Goal: Transaction & Acquisition: Obtain resource

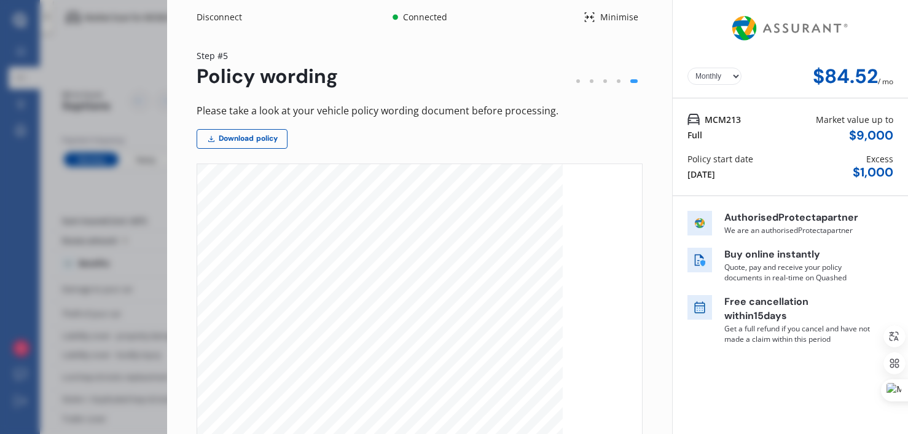
select select "Monthly"
click at [61, 200] on div "Disconnect Connected Minimise Yearly Monthly $84.52 / mo Step # 5 Policy wordin…" at bounding box center [454, 217] width 908 height 434
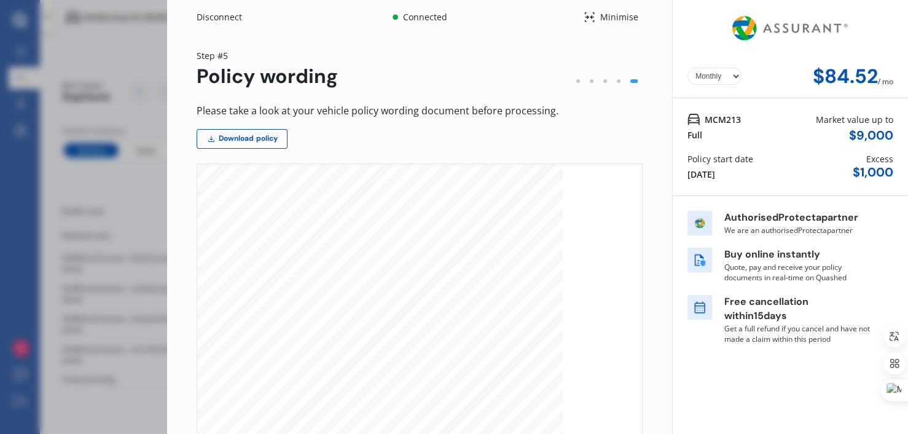
click at [110, 153] on div "Disconnect Connected Minimise Yearly Monthly $84.52 / mo Step # 5 Policy wordin…" at bounding box center [454, 217] width 908 height 434
click at [217, 18] on div "Disconnect" at bounding box center [226, 17] width 59 height 12
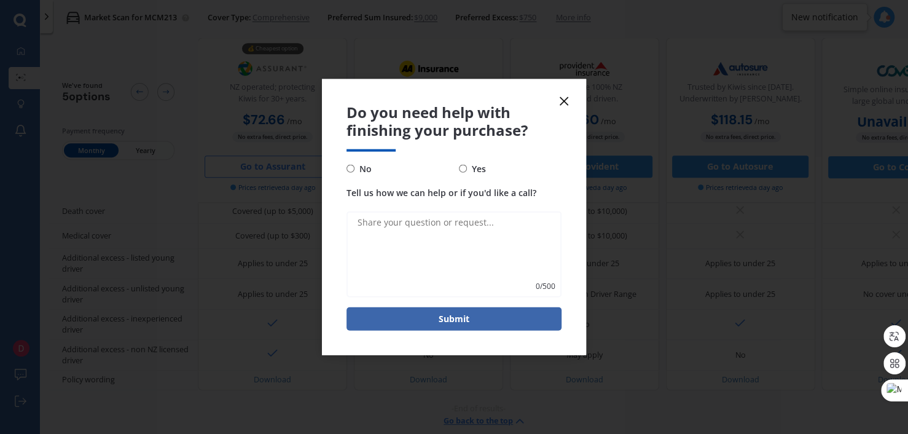
click at [566, 99] on icon at bounding box center [563, 101] width 15 height 15
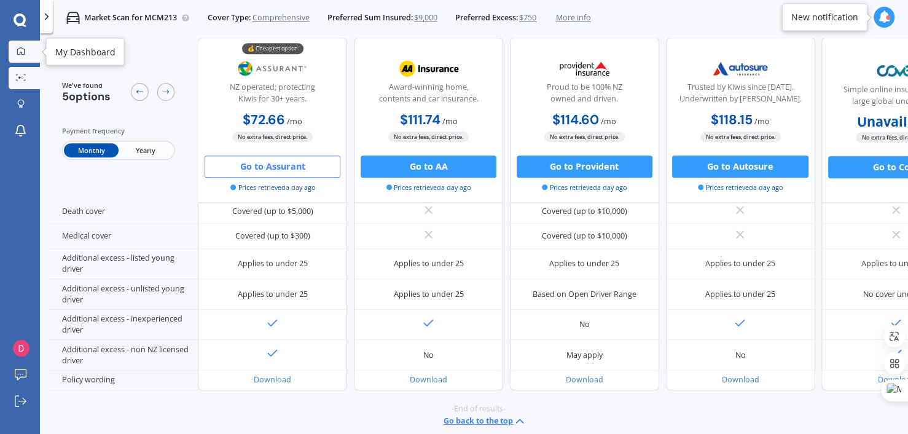
click at [14, 56] on div at bounding box center [21, 52] width 17 height 10
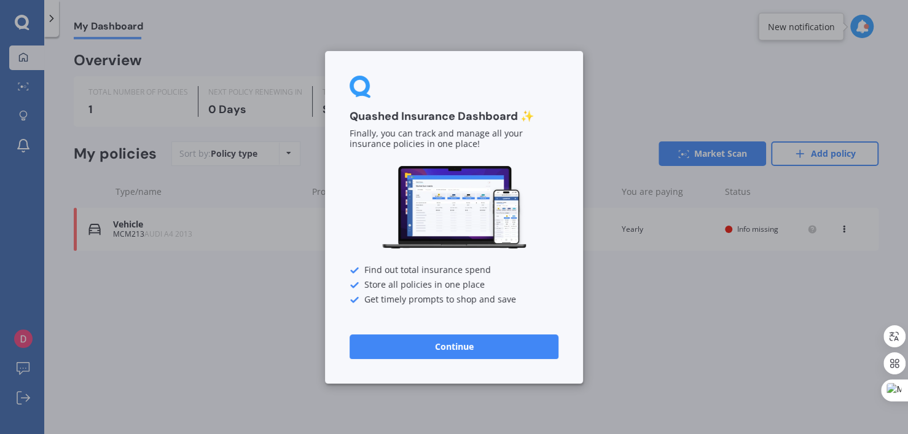
click at [415, 340] on button "Continue" at bounding box center [453, 345] width 209 height 25
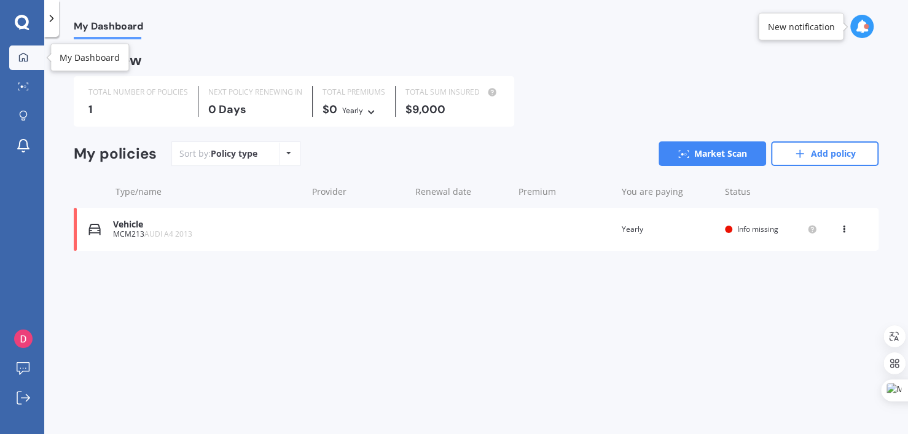
click at [22, 47] on link "My Dashboard" at bounding box center [26, 57] width 35 height 25
click at [47, 18] on icon at bounding box center [51, 18] width 12 height 12
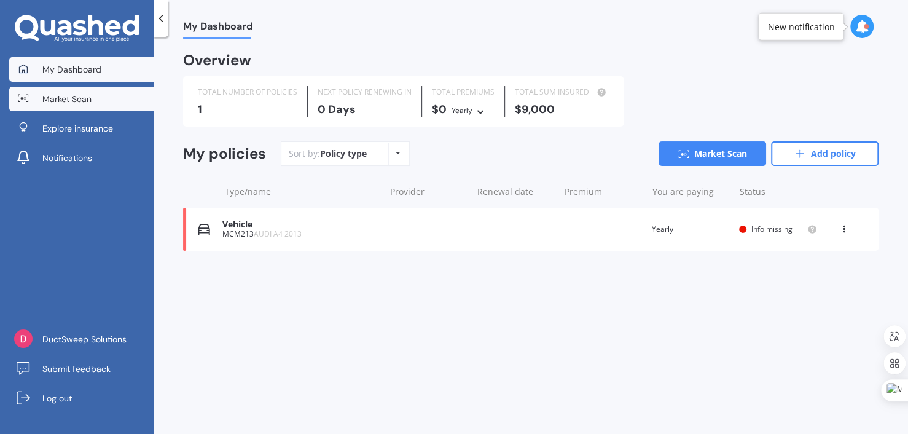
click at [53, 98] on span "Market Scan" at bounding box center [66, 99] width 49 height 12
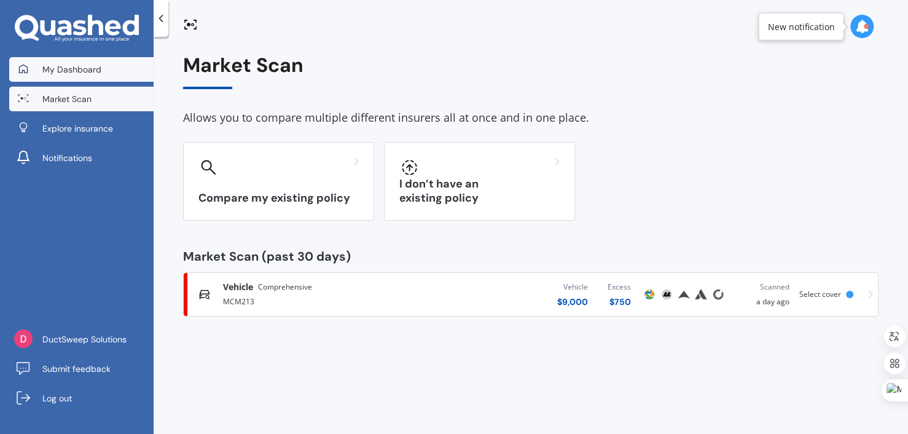
click at [53, 70] on span "My Dashboard" at bounding box center [71, 69] width 59 height 12
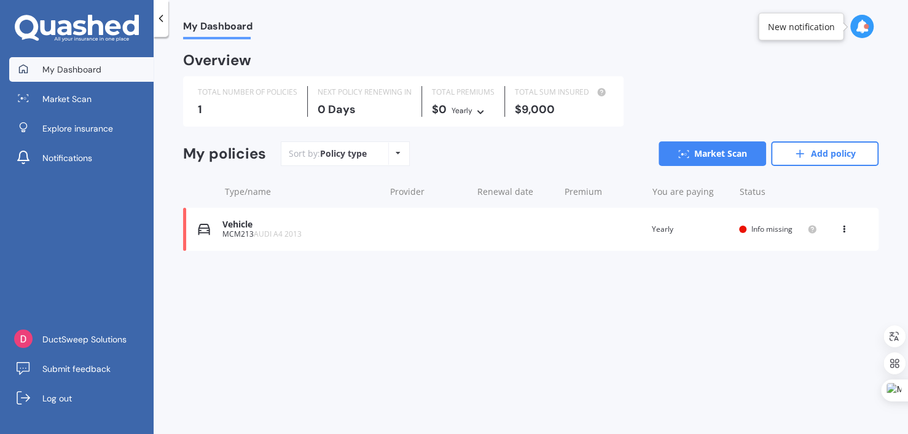
click at [66, 34] on icon at bounding box center [64, 27] width 14 height 15
drag, startPoint x: 773, startPoint y: 28, endPoint x: 782, endPoint y: 26, distance: 8.8
click at [782, 26] on div "New notification" at bounding box center [800, 26] width 67 height 12
click at [866, 25] on div at bounding box center [865, 26] width 5 height 5
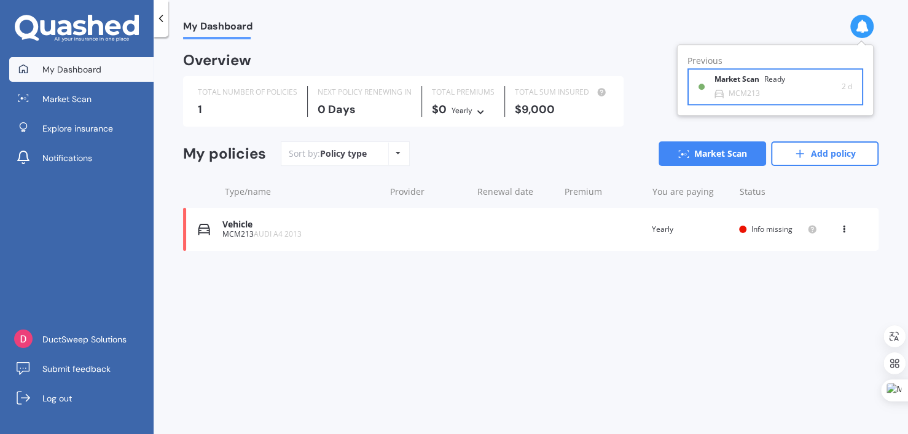
click at [746, 76] on b "Market Scan" at bounding box center [739, 80] width 50 height 9
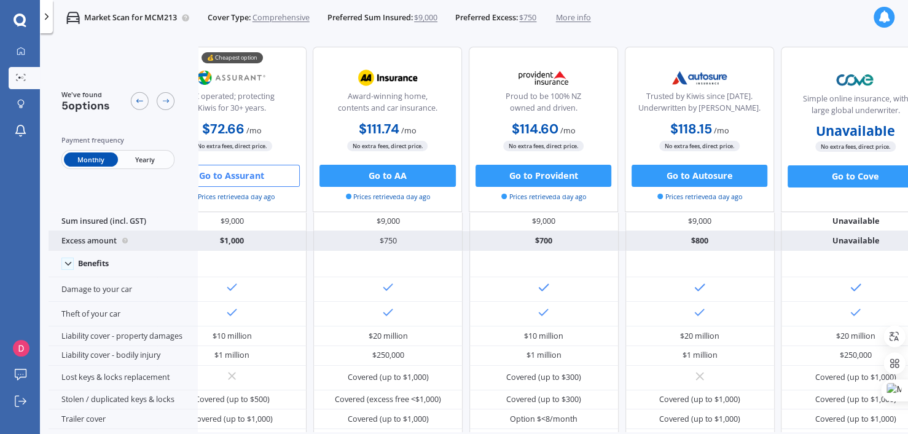
scroll to position [0, 46]
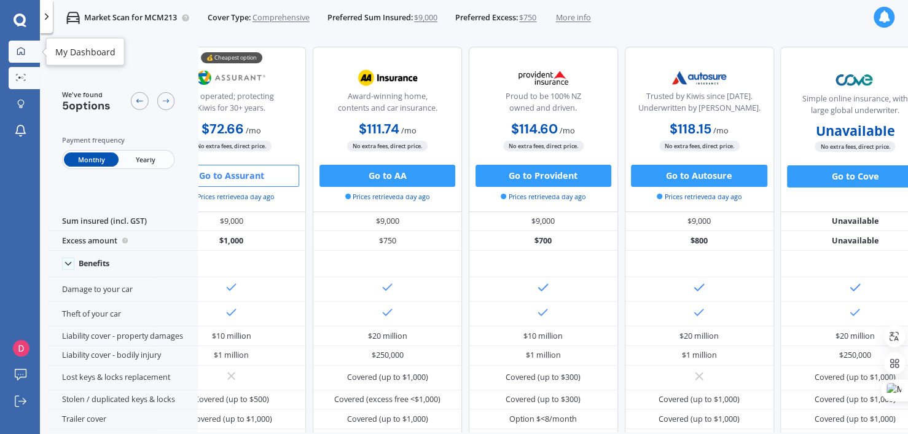
click at [18, 58] on link "My Dashboard" at bounding box center [24, 52] width 31 height 22
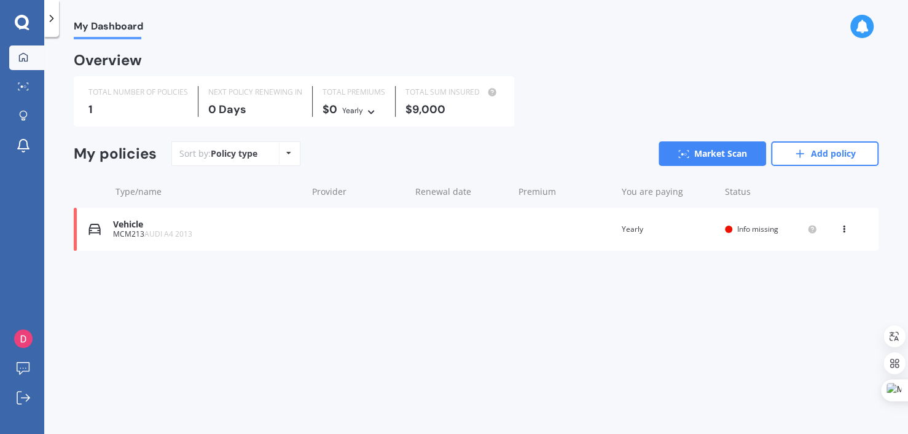
click at [136, 249] on div "Vehicle MCM213 AUDI A4 2013 Renewal date Premium You are paying Yearly Status I…" at bounding box center [476, 229] width 804 height 43
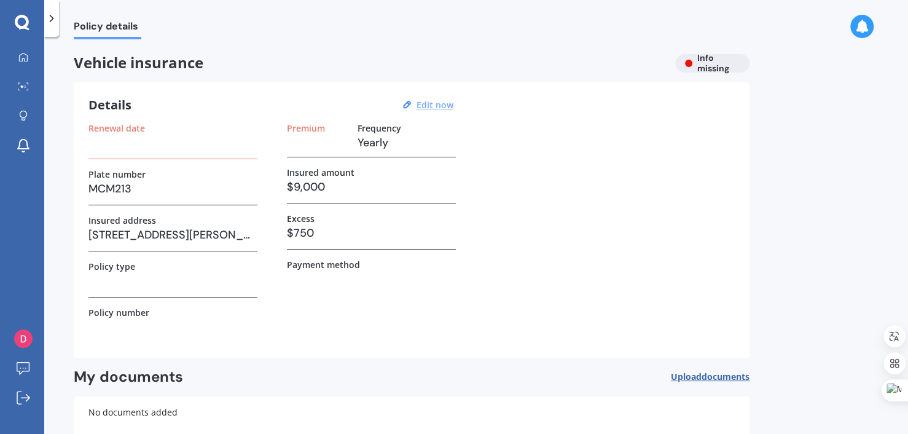
click at [429, 106] on u "Edit now" at bounding box center [434, 105] width 37 height 12
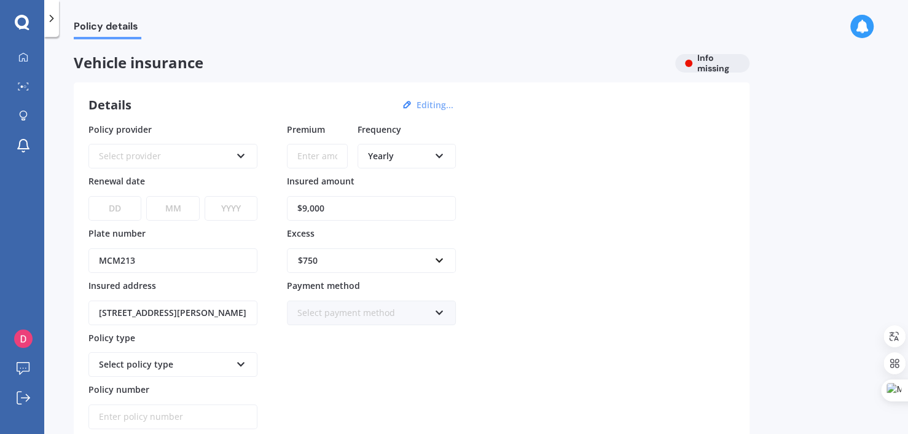
click at [243, 147] on div "Select provider AA AMI AMP ANZ ASB Aioi Nissay Dowa Ando Assurant Autosure BNZ …" at bounding box center [172, 148] width 169 height 40
click at [243, 147] on div "Select provider AA AMI AMP ANZ ASB Aioi Nissay Dowa Ando Assurant Autosure BNZ …" at bounding box center [172, 156] width 169 height 25
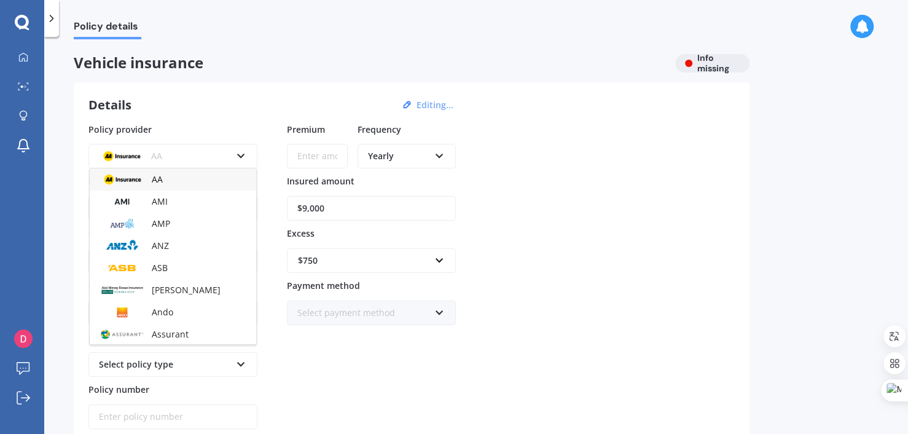
click at [243, 147] on div "AA AA AMI AMP ANZ ASB Aioi Nissay Dowa Ando Assurant Autosure BNZ Co-Operative …" at bounding box center [172, 156] width 169 height 25
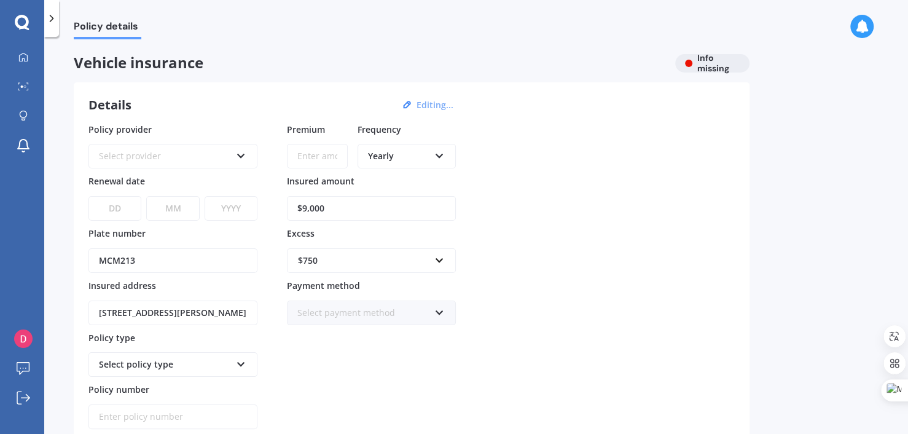
click at [246, 62] on span "Vehicle insurance" at bounding box center [369, 63] width 591 height 18
click at [15, 56] on div at bounding box center [23, 57] width 18 height 11
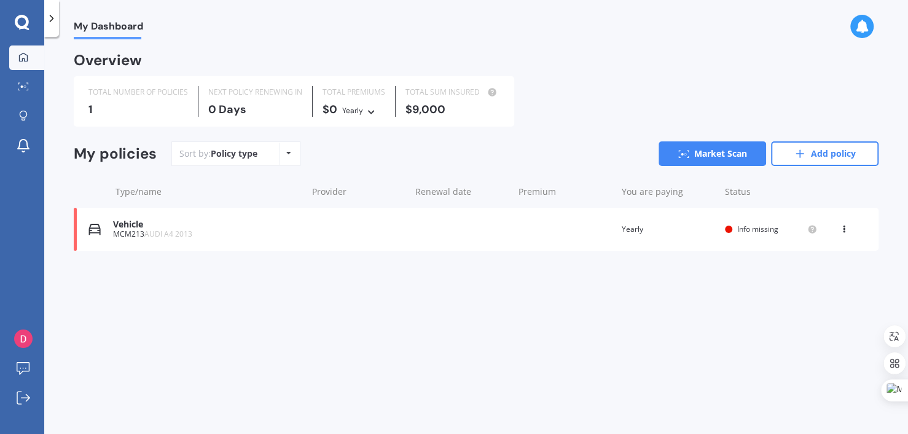
click at [29, 269] on div "My Dashboard Market Scan Explore insurance Notifications DuctSweep Solutions Su…" at bounding box center [22, 239] width 44 height 388
click at [845, 152] on link "Add policy" at bounding box center [824, 153] width 107 height 25
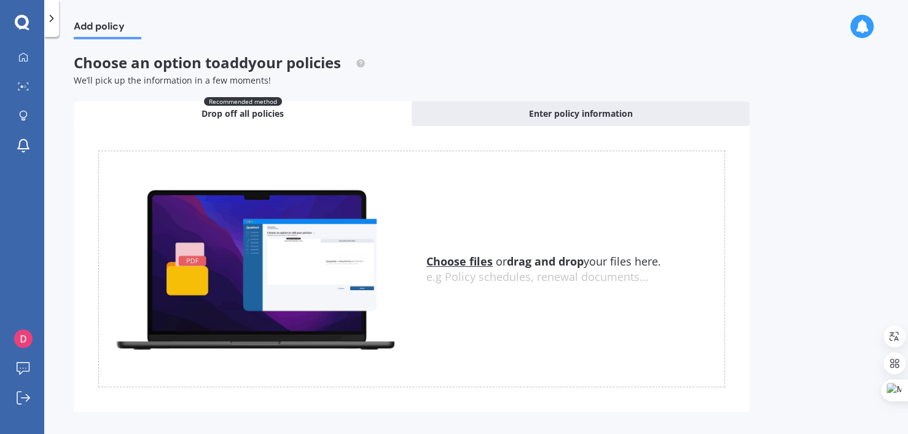
click at [12, 26] on div at bounding box center [22, 23] width 44 height 16
click at [21, 23] on icon at bounding box center [22, 23] width 15 height 16
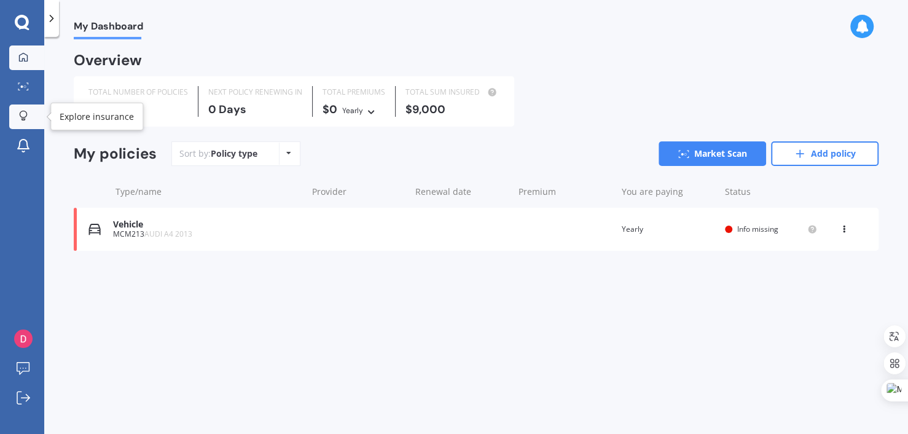
click at [31, 111] on div at bounding box center [23, 117] width 18 height 12
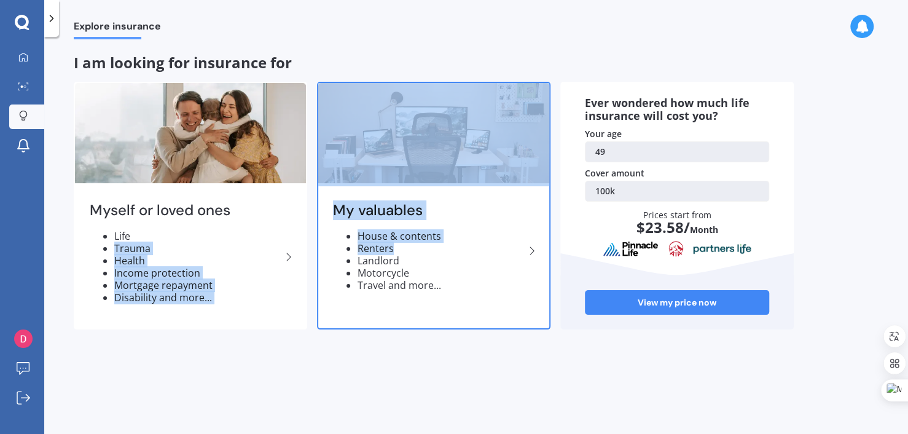
drag, startPoint x: 280, startPoint y: 240, endPoint x: 414, endPoint y: 250, distance: 134.2
click at [414, 250] on div "Myself or loved ones Life Trauma Health Income protection Mortgage repayment Di…" at bounding box center [312, 205] width 477 height 247
click at [414, 250] on li "Renters" at bounding box center [440, 248] width 167 height 12
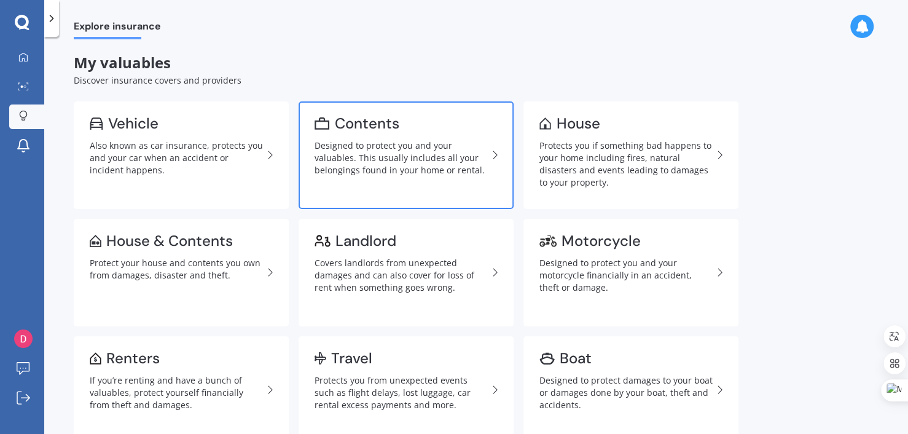
click at [389, 182] on link "Contents Designed to protect you and your valuables. This usually includes all …" at bounding box center [405, 154] width 215 height 107
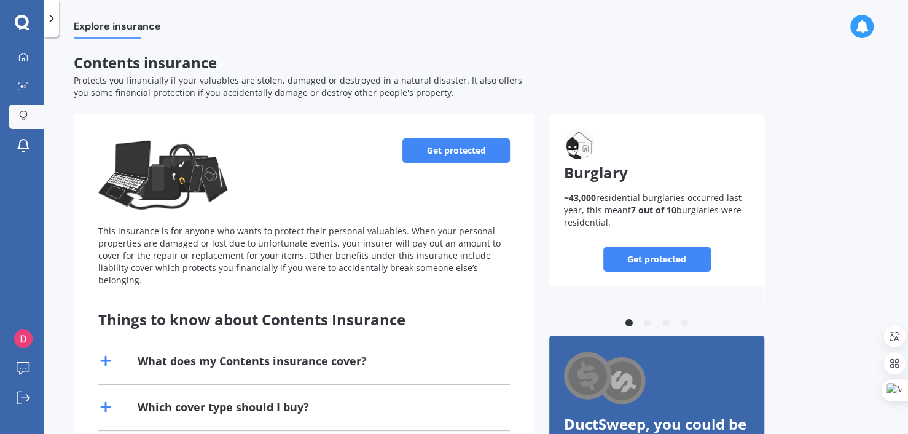
click at [451, 149] on link "Get protected" at bounding box center [455, 150] width 107 height 25
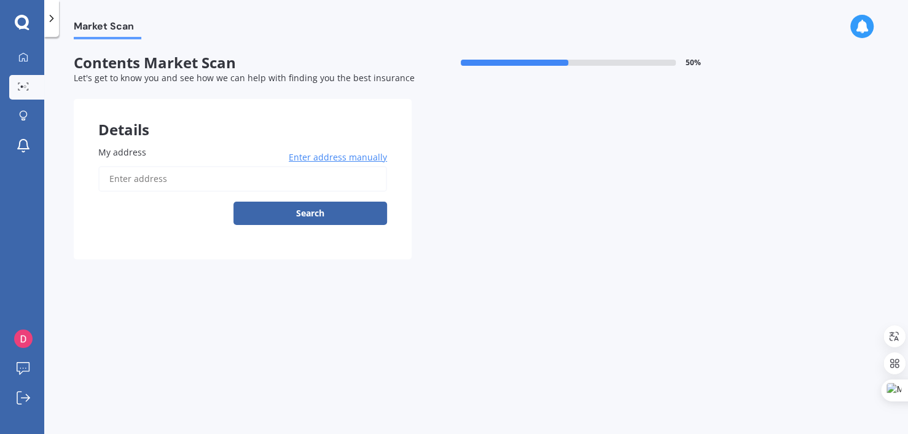
click at [290, 186] on input "My address" at bounding box center [242, 179] width 289 height 26
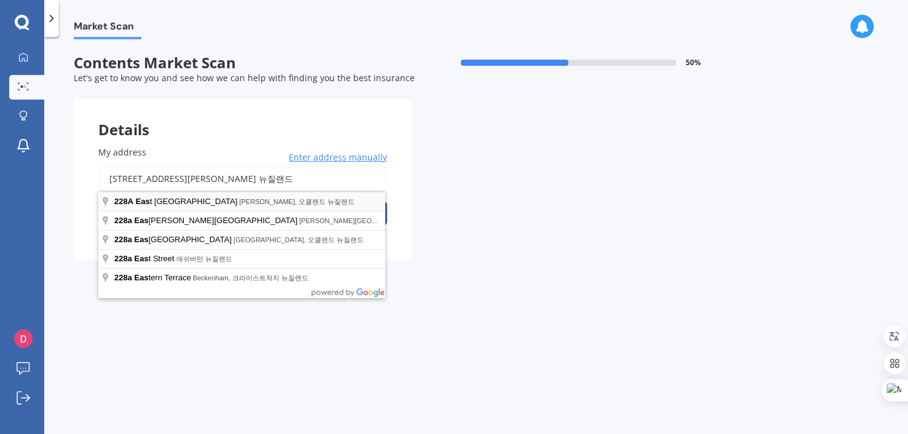
type input "[STREET_ADDRESS][PERSON_NAME] [GEOGRAPHIC_DATA]"
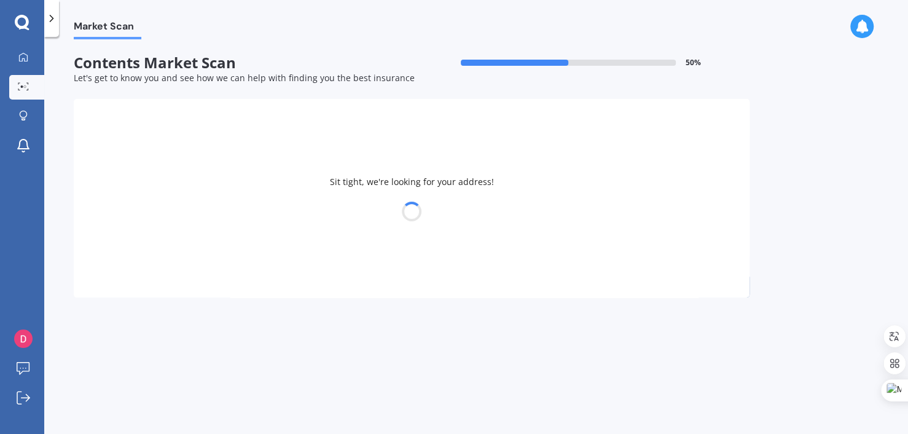
select select "30"
select select "04"
select select "1976"
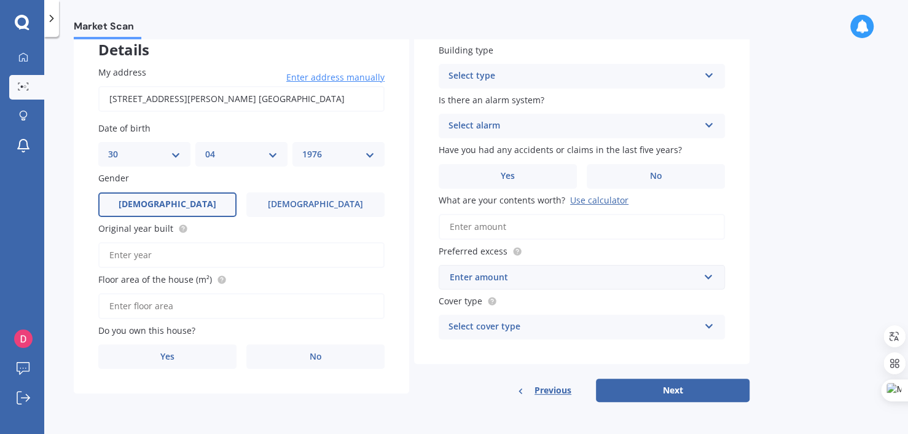
scroll to position [80, 0]
click at [159, 262] on input "Original year built" at bounding box center [241, 255] width 286 height 26
type input "1990"
click at [194, 302] on input "Floor area of the house (m²)" at bounding box center [241, 306] width 286 height 26
type input "160"
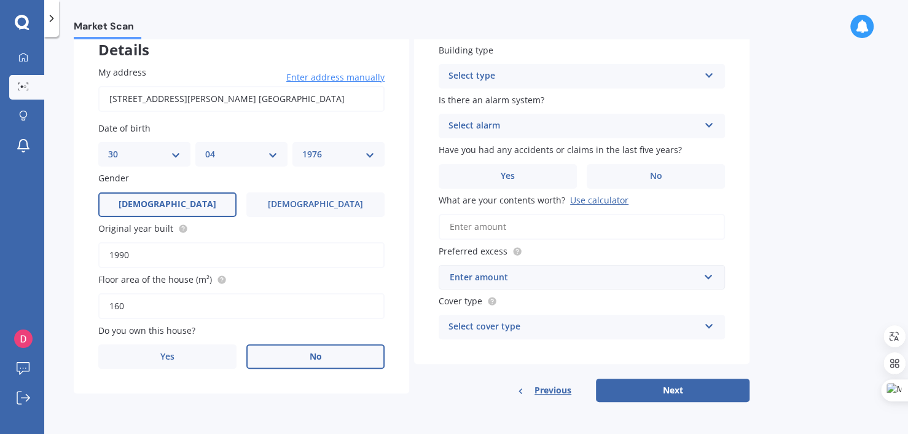
drag, startPoint x: 243, startPoint y: 360, endPoint x: 281, endPoint y: 360, distance: 38.1
click at [281, 360] on div "Yes No" at bounding box center [241, 356] width 286 height 25
click at [281, 360] on label "No" at bounding box center [315, 356] width 138 height 25
click at [0, 0] on input "No" at bounding box center [0, 0] width 0 height 0
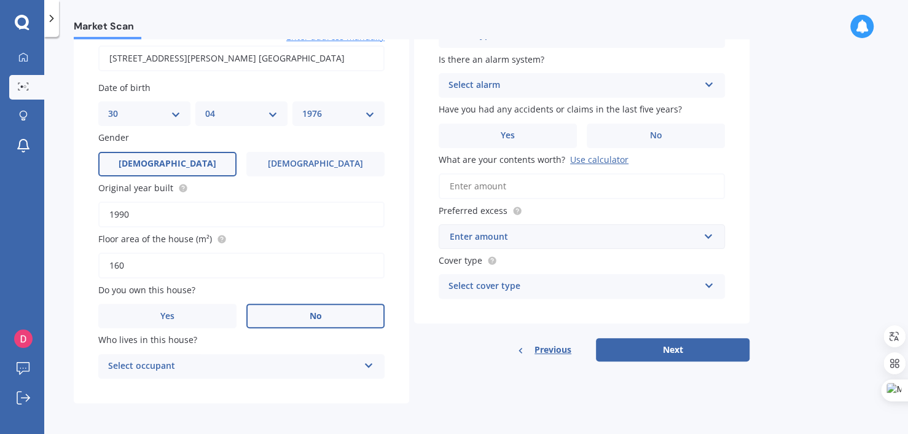
click at [302, 349] on div "Who lives in this house? Select occupant Tenant" at bounding box center [241, 355] width 286 height 45
click at [301, 352] on div "Who lives in this house? Select occupant Tenant" at bounding box center [241, 355] width 286 height 45
click at [297, 362] on div "Select occupant" at bounding box center [233, 366] width 251 height 15
click at [289, 389] on div "Tenant" at bounding box center [241, 390] width 285 height 22
click at [313, 372] on div "Tenant Tenant" at bounding box center [241, 366] width 286 height 25
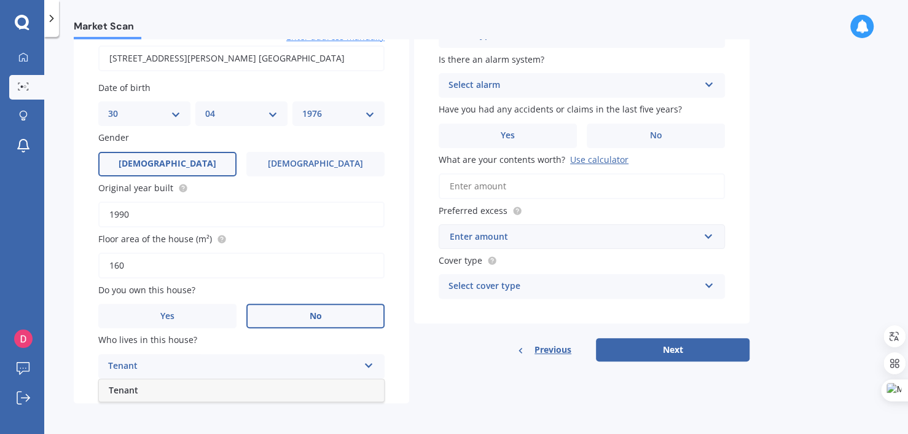
click at [313, 372] on div "Tenant Tenant" at bounding box center [241, 366] width 286 height 25
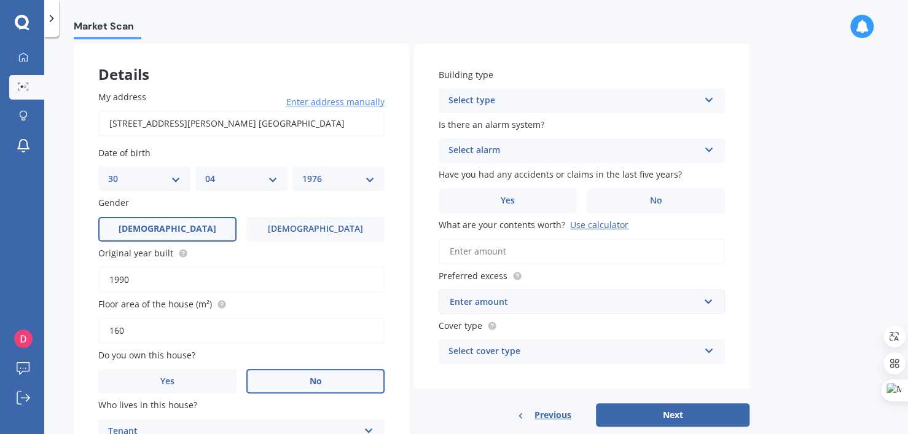
scroll to position [53, 0]
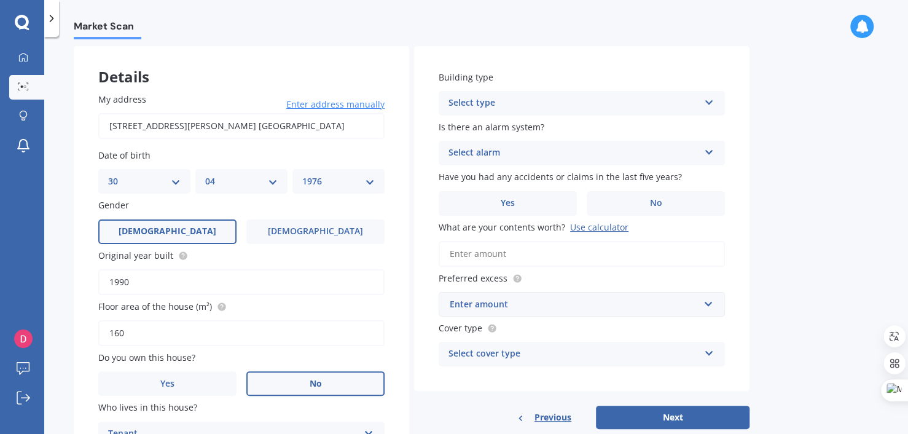
click at [496, 101] on div "Select type" at bounding box center [573, 103] width 251 height 15
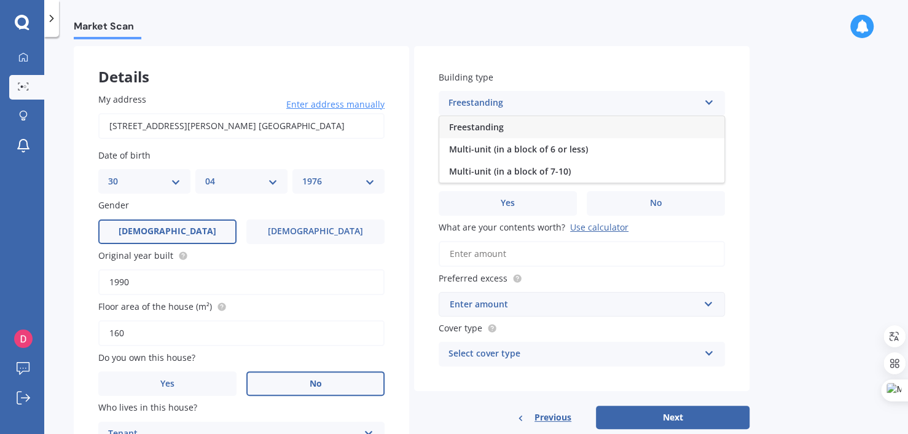
click at [448, 129] on div "Freestanding" at bounding box center [581, 127] width 285 height 22
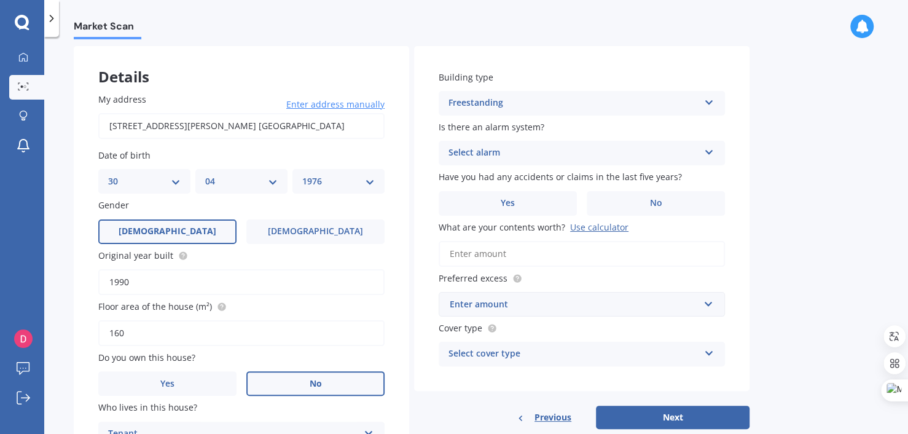
click at [475, 163] on div "Select alarm Yes, monitored Yes, not monitored No" at bounding box center [581, 153] width 286 height 25
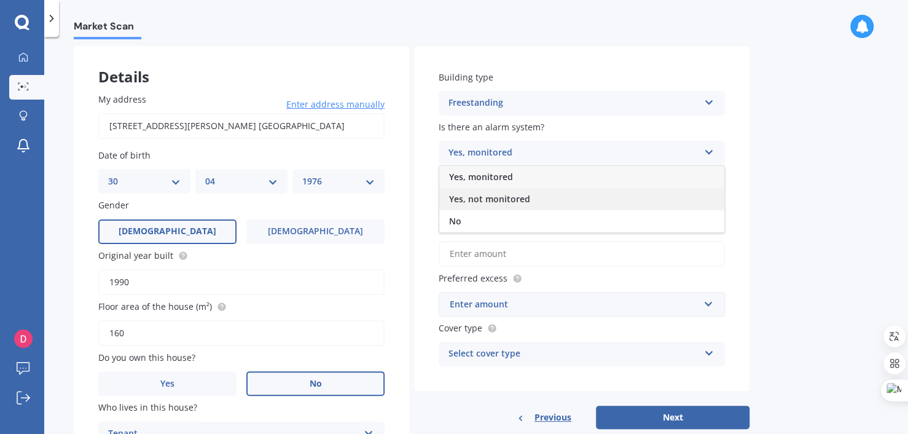
click at [462, 196] on span "Yes, not monitored" at bounding box center [489, 199] width 81 height 12
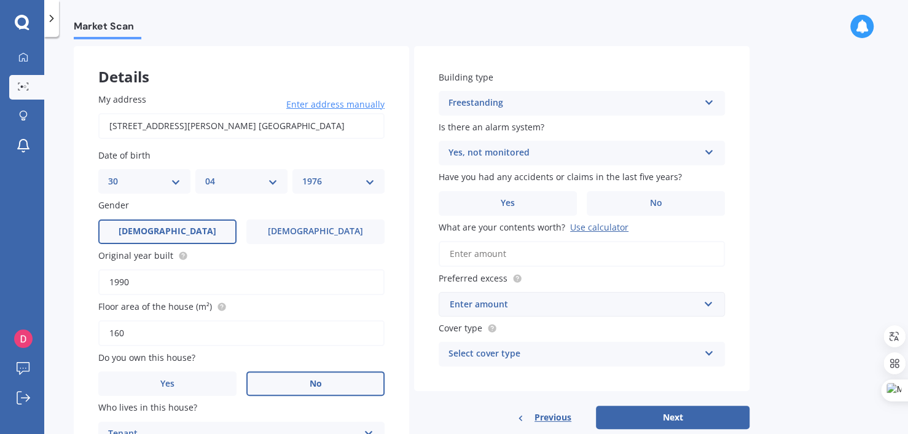
click at [464, 157] on div "Yes, not monitored" at bounding box center [573, 153] width 251 height 15
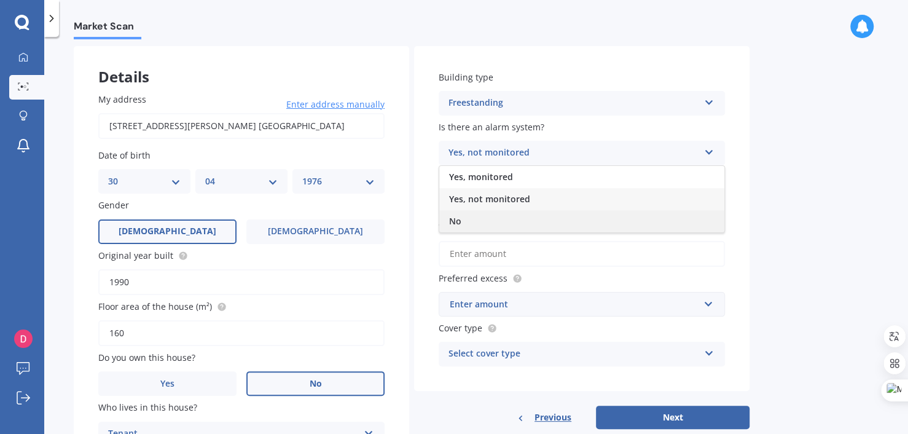
click at [467, 212] on div "No" at bounding box center [581, 221] width 285 height 22
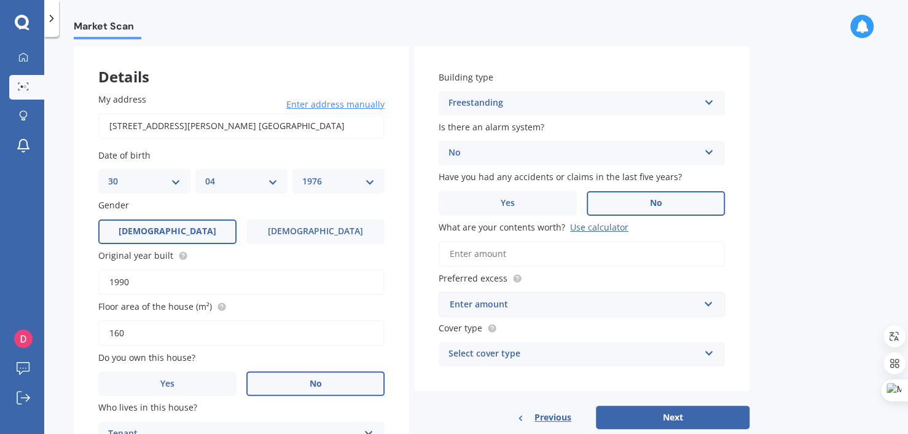
click at [662, 208] on label "No" at bounding box center [655, 203] width 138 height 25
click at [0, 0] on input "No" at bounding box center [0, 0] width 0 height 0
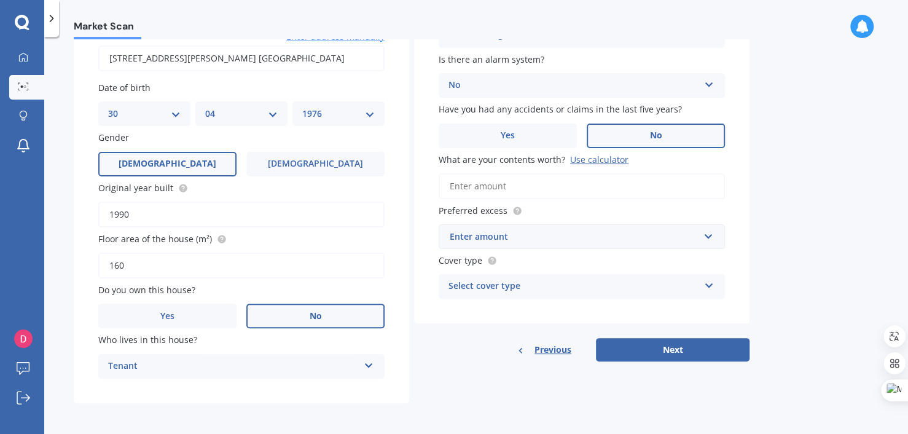
click at [565, 186] on input "What are your contents worth? Use calculator" at bounding box center [581, 186] width 286 height 26
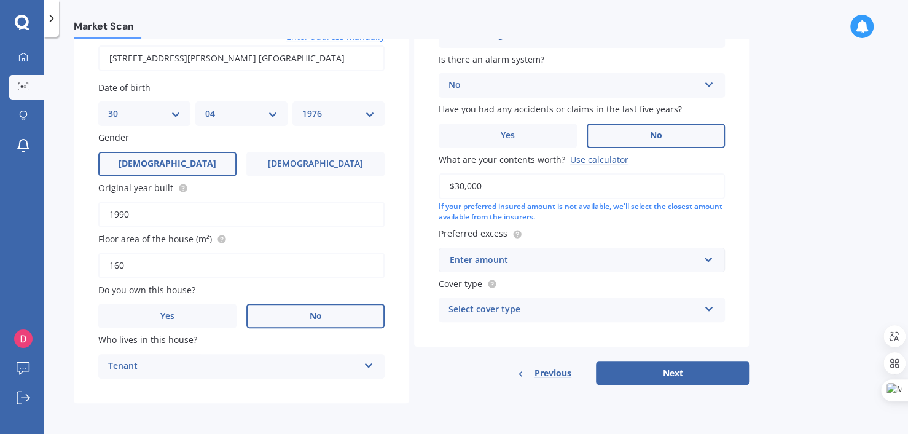
type input "$30,000"
click at [562, 265] on div "Enter amount" at bounding box center [574, 260] width 249 height 14
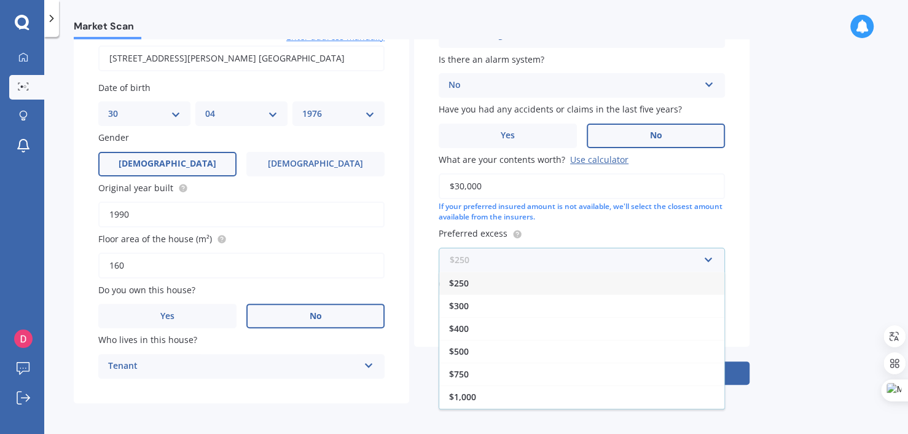
click at [537, 269] on input "text" at bounding box center [577, 259] width 275 height 23
click at [535, 272] on div "$250" at bounding box center [581, 282] width 285 height 23
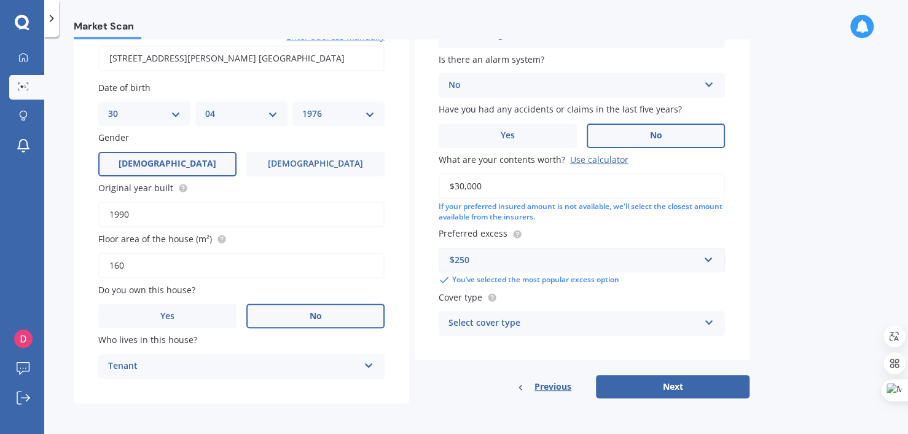
click at [537, 316] on div "Select cover type" at bounding box center [573, 323] width 251 height 15
click at [465, 297] on span "Cover type" at bounding box center [460, 297] width 44 height 12
click at [464, 316] on div "High" at bounding box center [573, 323] width 251 height 15
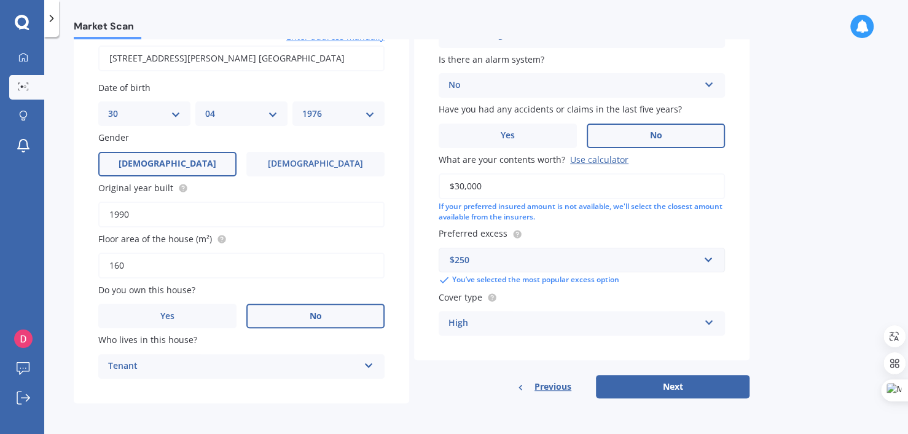
click at [577, 294] on label "Cover type" at bounding box center [578, 296] width 281 height 13
click at [667, 385] on button "Next" at bounding box center [673, 386] width 154 height 23
select select "30"
select select "04"
select select "1976"
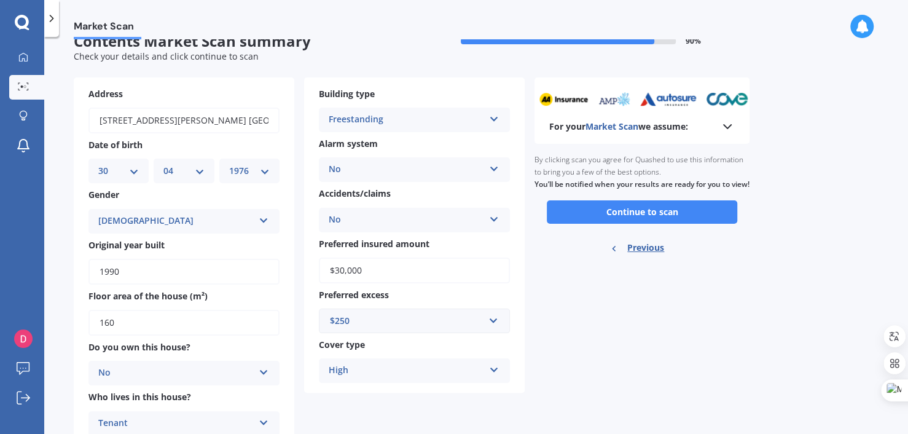
scroll to position [0, 0]
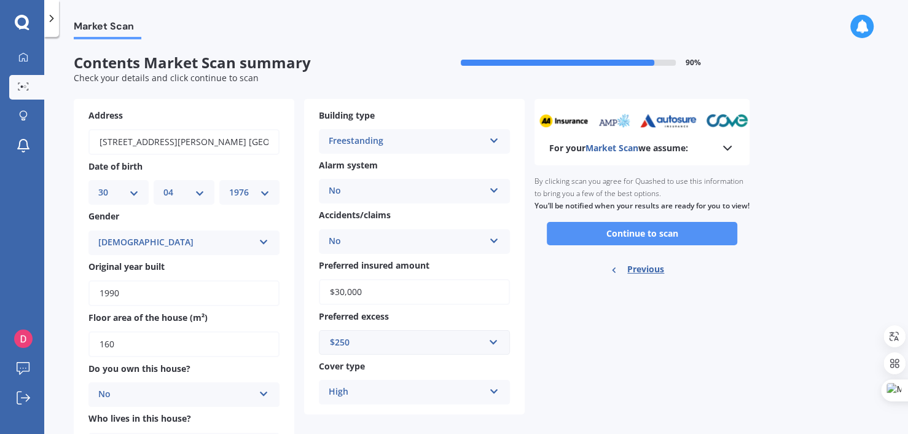
click at [567, 240] on button "Continue to scan" at bounding box center [642, 233] width 190 height 23
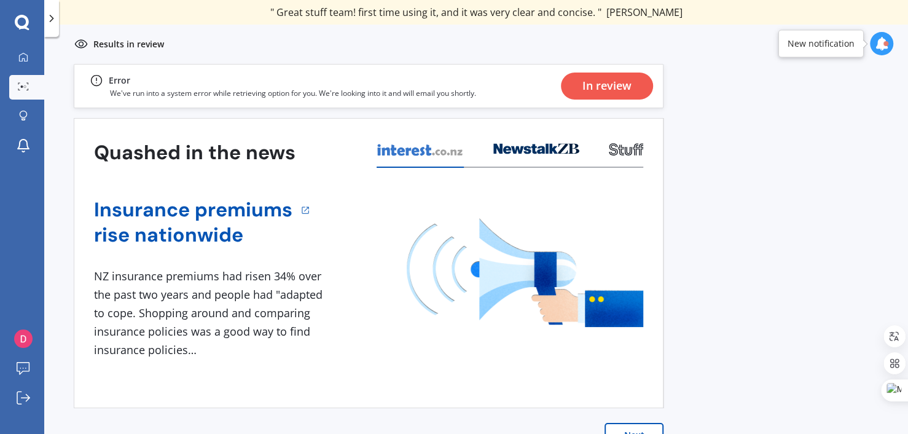
click at [609, 84] on div "In review" at bounding box center [606, 85] width 49 height 27
click at [605, 84] on div "In review" at bounding box center [606, 85] width 49 height 27
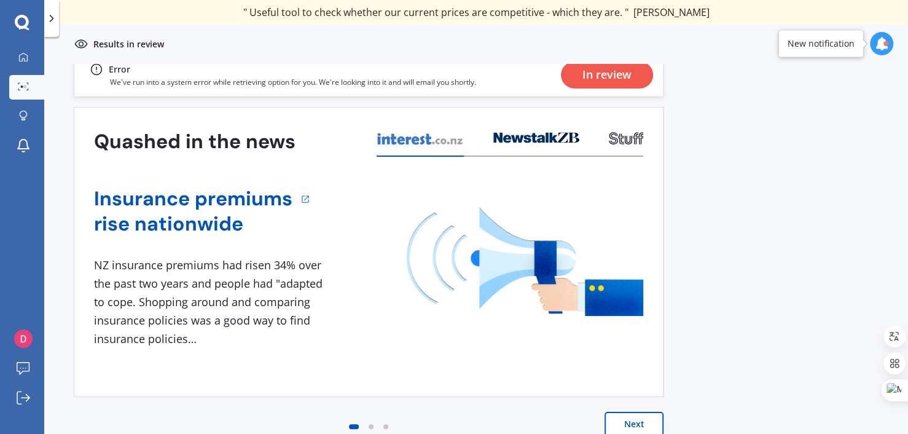
scroll to position [301, 0]
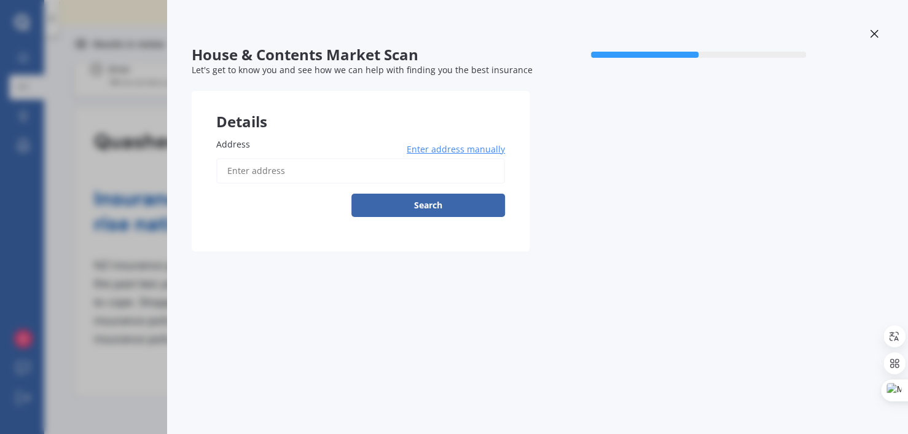
click at [128, 96] on div "House & Contents Market Scan 50 % Let's get to know you and see how we can help…" at bounding box center [454, 217] width 908 height 434
